Goal: Information Seeking & Learning: Check status

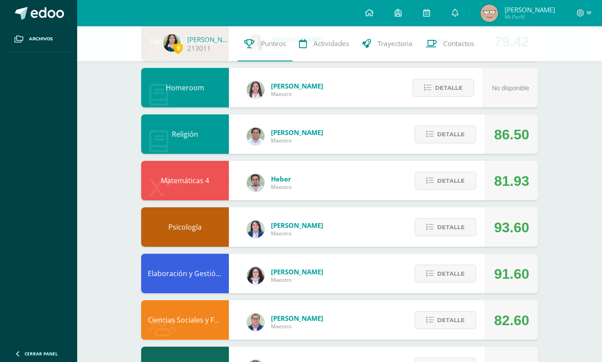
scroll to position [542, 0]
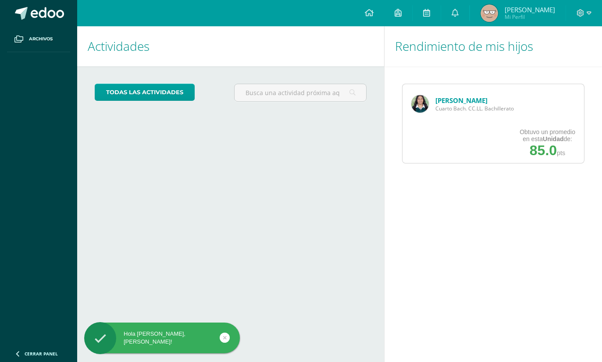
click at [411, 94] on div "María Escobar Cuarto Bach. CC.LL. Bachillerato" at bounding box center [462, 103] width 120 height 39
click at [463, 96] on link "[PERSON_NAME]" at bounding box center [461, 100] width 52 height 9
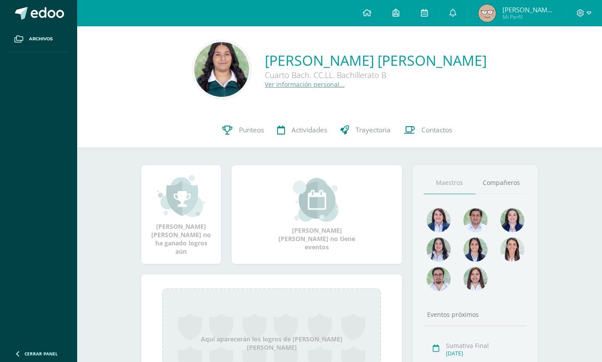
click at [253, 140] on link "Punteos" at bounding box center [243, 130] width 55 height 35
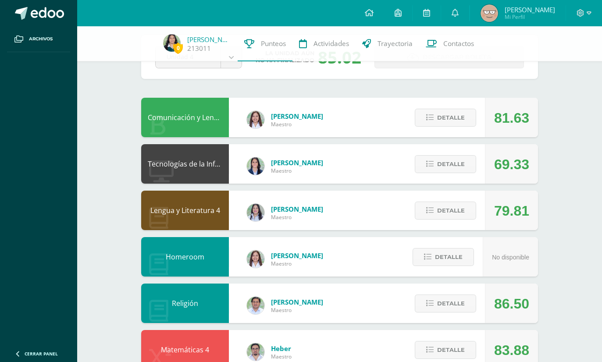
click at [461, 211] on span "Detalle" at bounding box center [451, 210] width 28 height 16
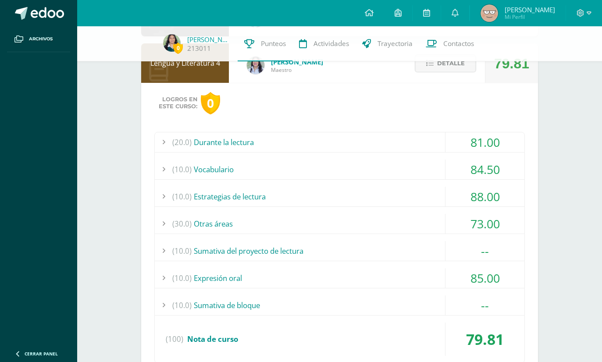
scroll to position [191, 0]
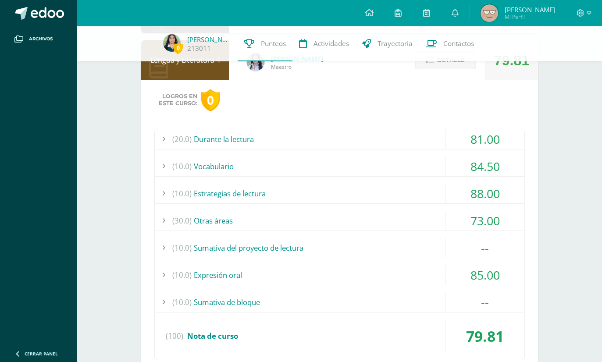
click at [404, 135] on div "(20.0) Durante la lectura" at bounding box center [339, 139] width 369 height 20
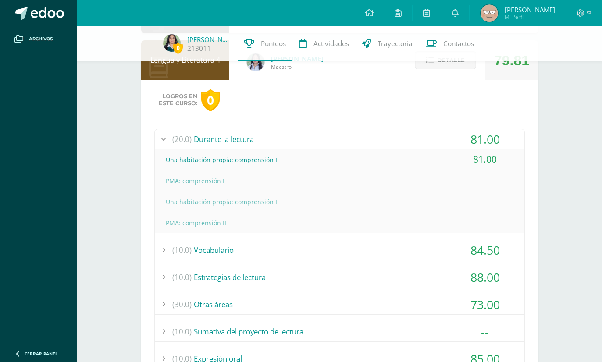
click at [368, 251] on div "(10.0) Vocabulario" at bounding box center [339, 250] width 369 height 20
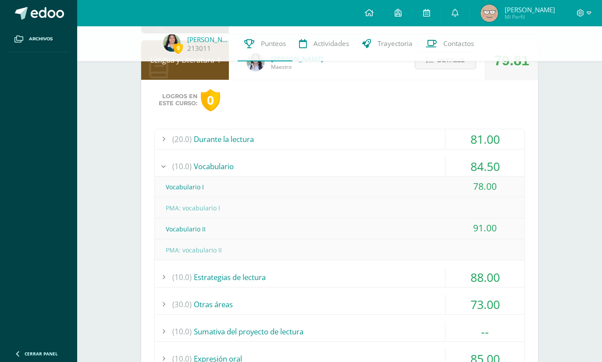
click at [431, 146] on div "(20.0) Durante la lectura" at bounding box center [339, 139] width 369 height 20
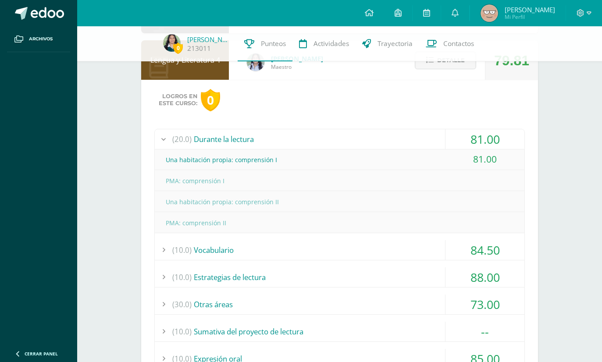
click at [382, 256] on div "(10.0) Vocabulario" at bounding box center [339, 250] width 369 height 20
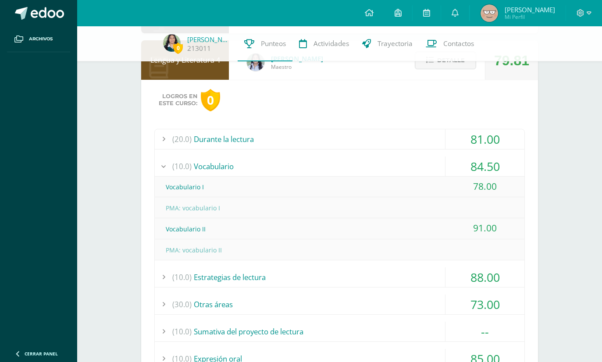
click at [463, 68] on span "Detalle" at bounding box center [451, 60] width 28 height 16
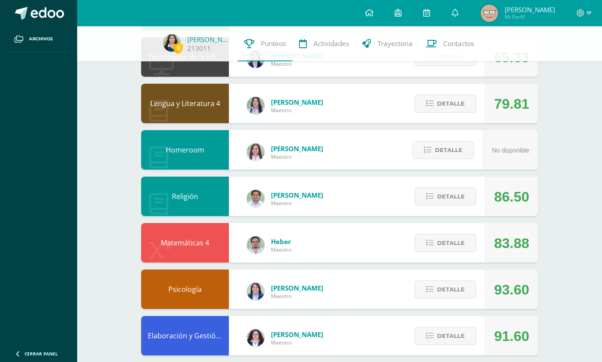
scroll to position [0, 0]
